Goal: Task Accomplishment & Management: Use online tool/utility

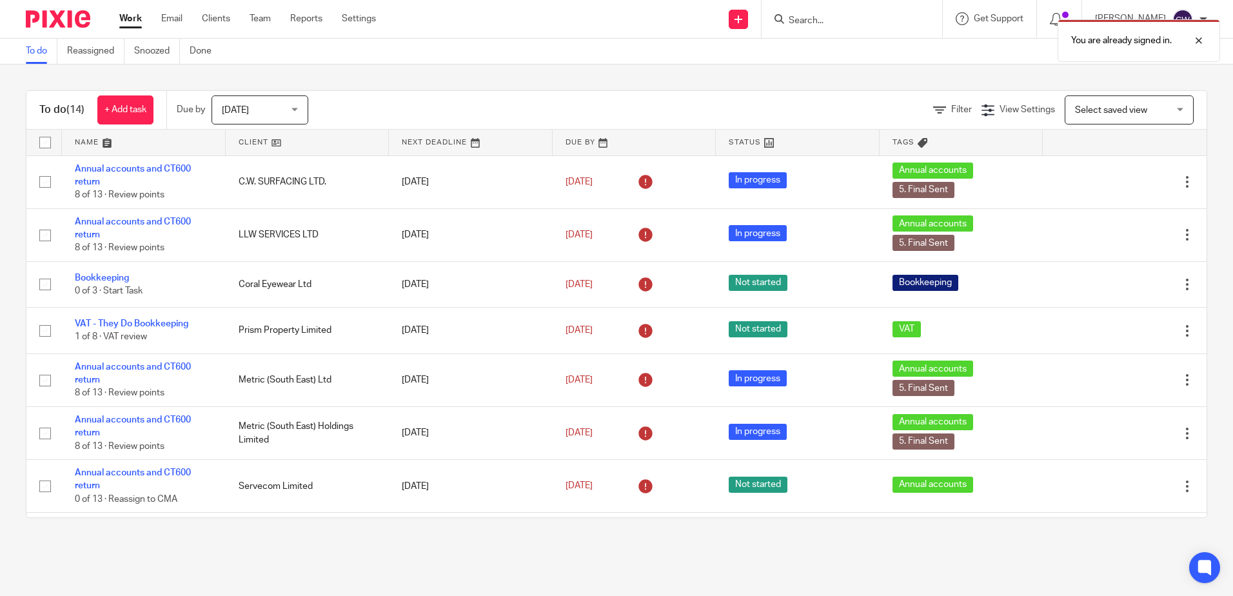
click at [805, 21] on div "You are already signed in." at bounding box center [918, 37] width 604 height 49
click at [1197, 39] on div at bounding box center [1189, 40] width 35 height 15
click at [898, 15] on input "Search" at bounding box center [845, 21] width 116 height 12
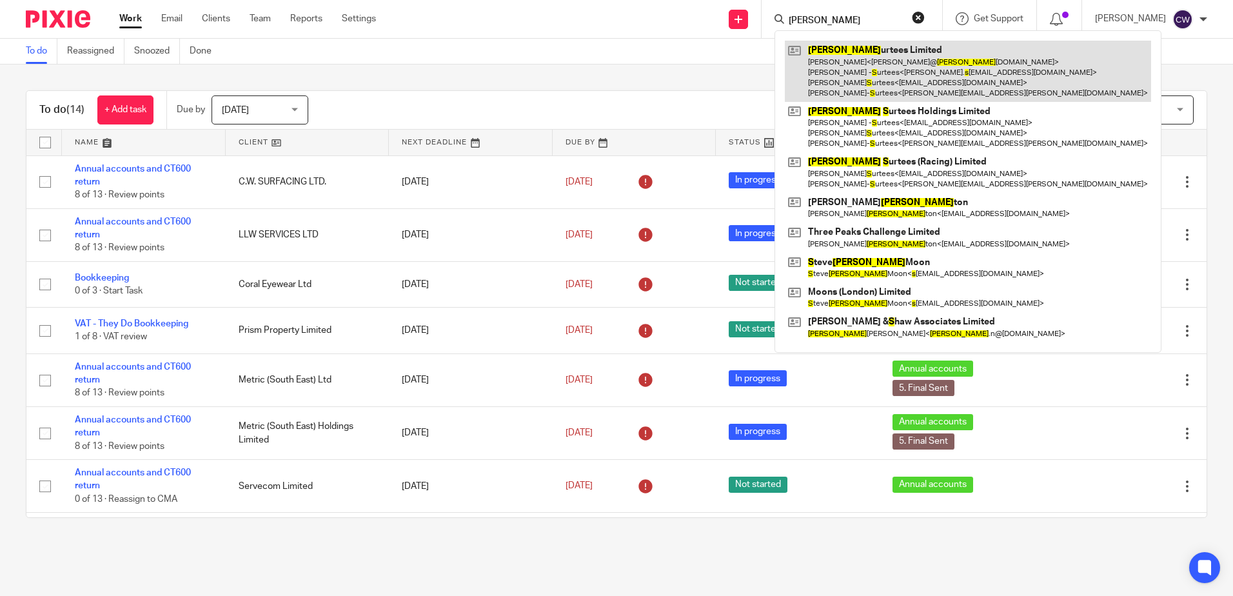
type input "john s"
click at [829, 72] on link at bounding box center [968, 71] width 366 height 61
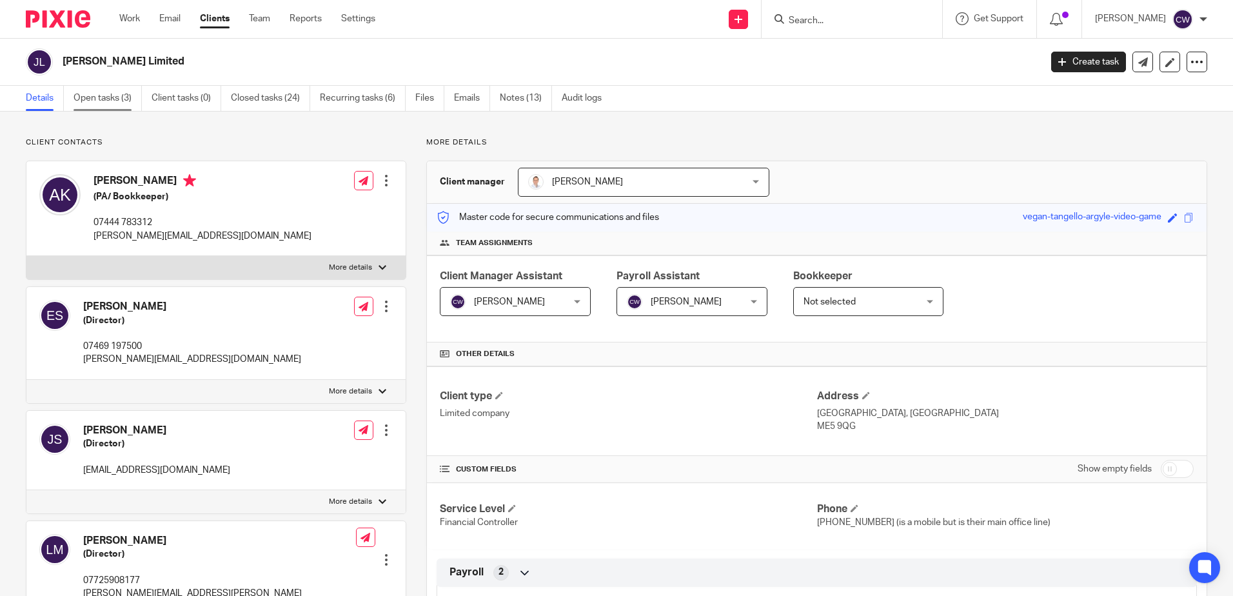
click at [101, 93] on link "Open tasks (3)" at bounding box center [108, 98] width 68 height 25
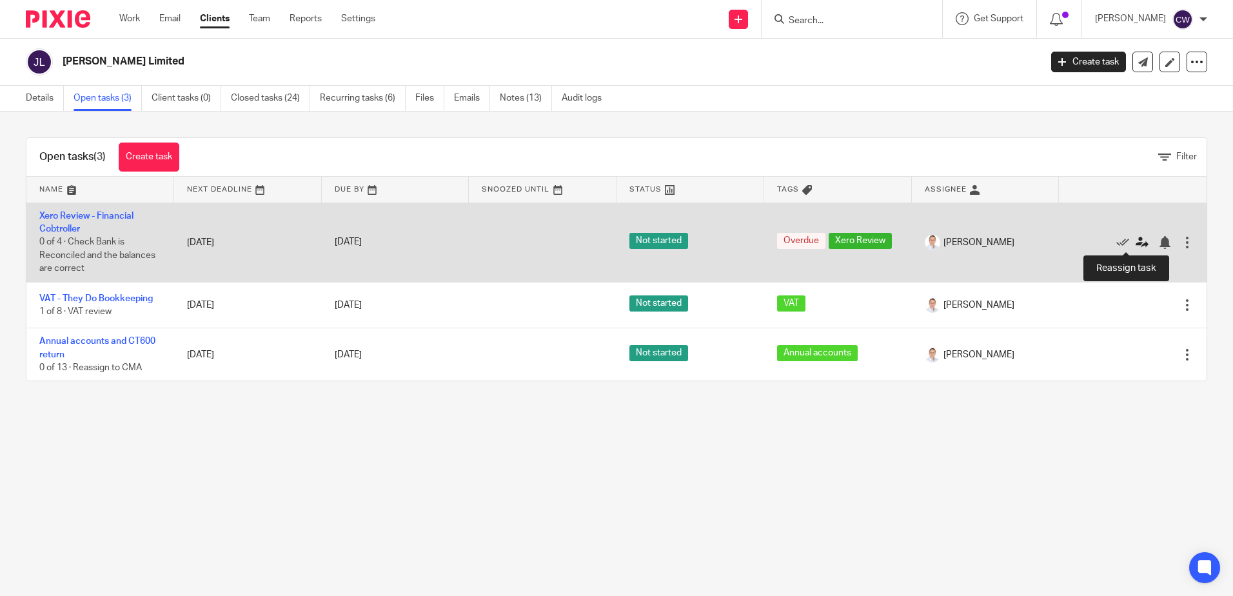
click at [1136, 239] on icon at bounding box center [1142, 242] width 13 height 13
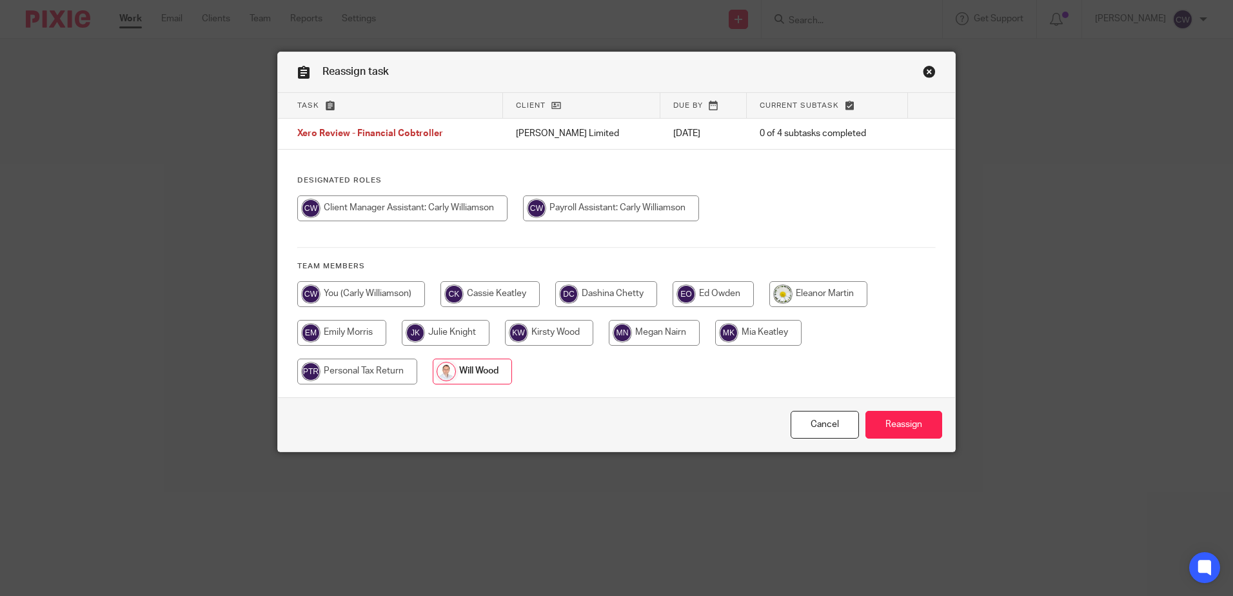
click at [929, 72] on link "Close this dialog window" at bounding box center [929, 73] width 13 height 17
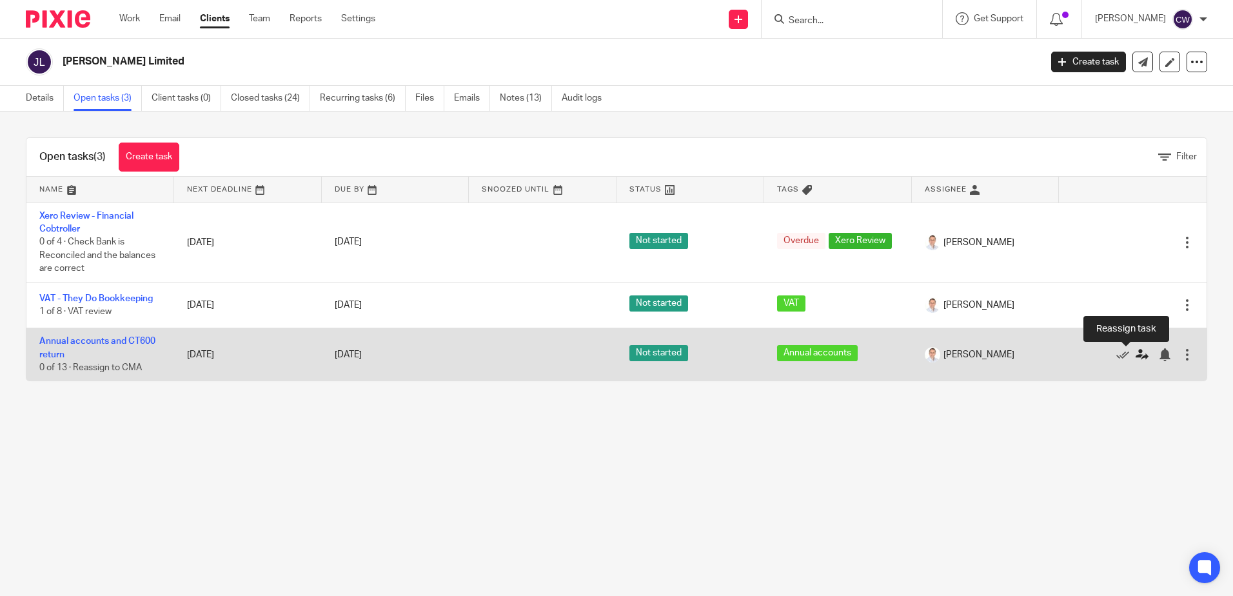
click at [1136, 353] on icon at bounding box center [1142, 354] width 13 height 13
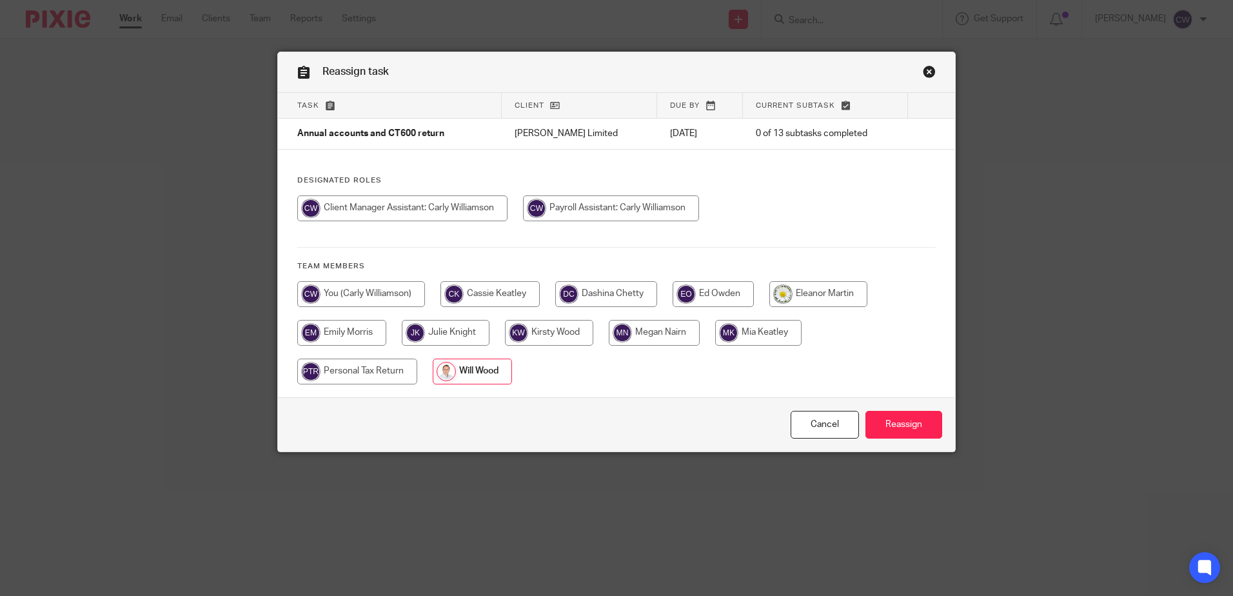
click at [384, 198] on input "radio" at bounding box center [402, 208] width 210 height 26
radio input "true"
click at [872, 421] on input "Reassign" at bounding box center [903, 425] width 77 height 28
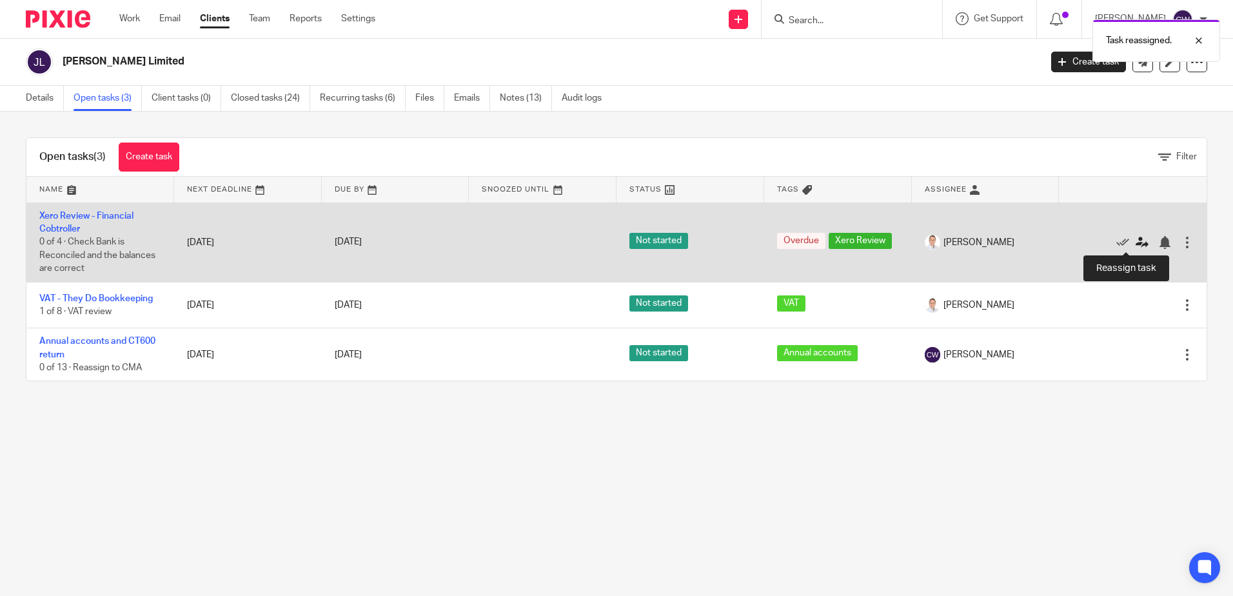
click at [1136, 242] on icon at bounding box center [1142, 242] width 13 height 13
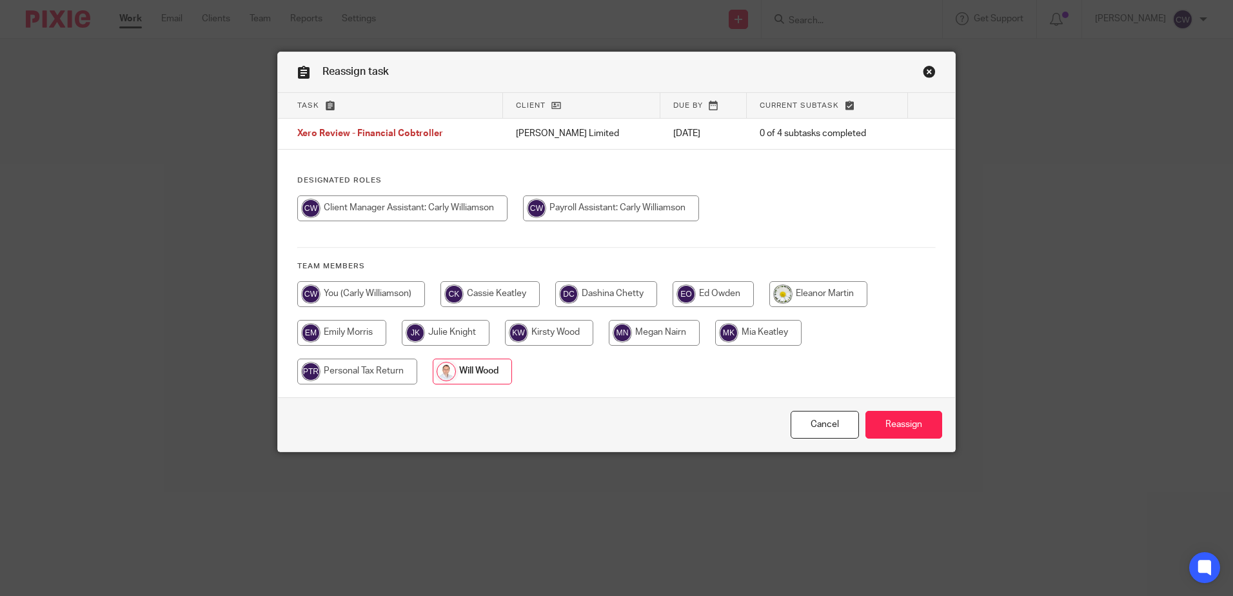
click at [423, 215] on input "radio" at bounding box center [402, 208] width 210 height 26
radio input "true"
click at [871, 424] on input "Reassign" at bounding box center [903, 425] width 77 height 28
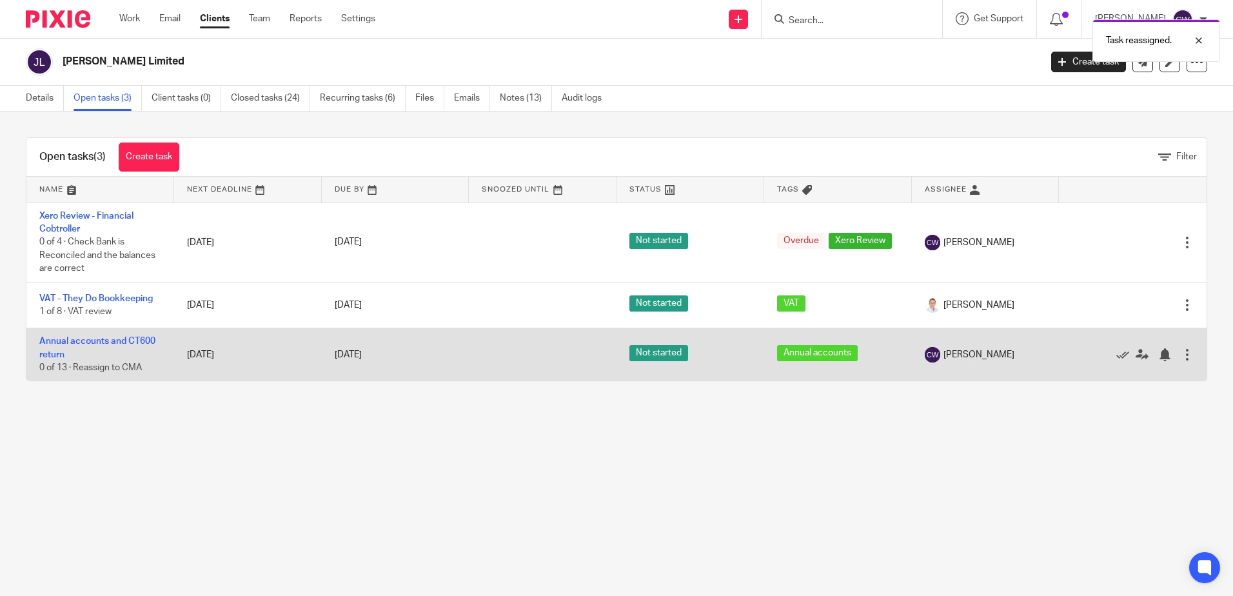
click at [378, 367] on td "[DATE]" at bounding box center [396, 354] width 148 height 53
click at [80, 343] on link "Annual accounts and CT600 return" at bounding box center [97, 348] width 116 height 22
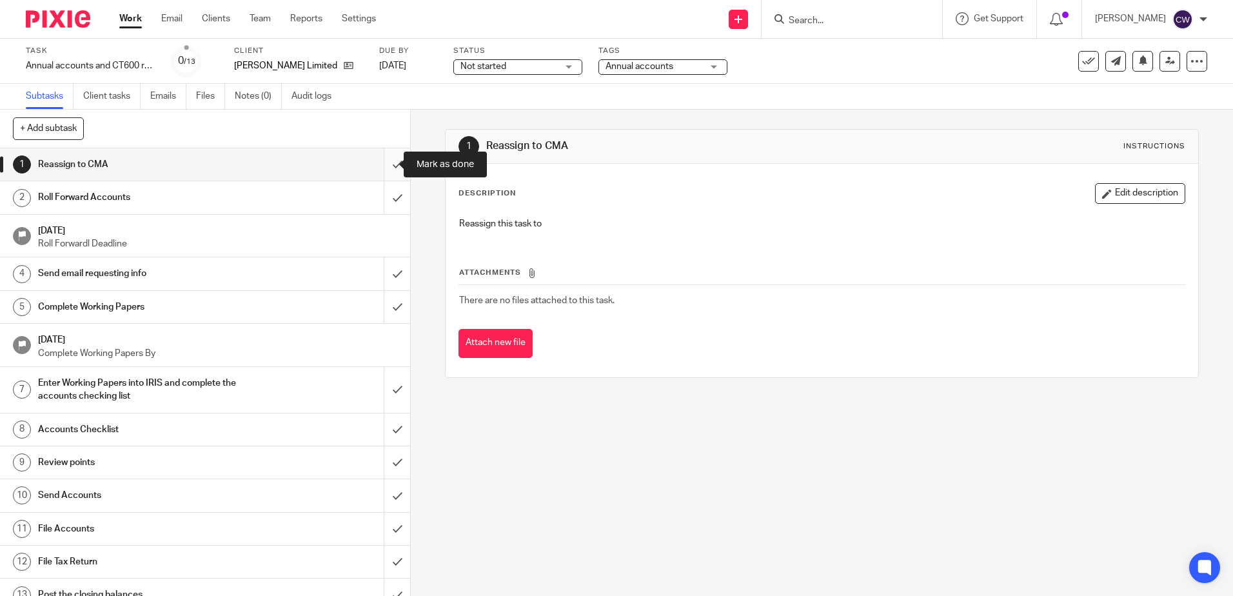
click at [394, 166] on input "submit" at bounding box center [205, 164] width 410 height 32
